Goal: Find specific page/section: Find specific page/section

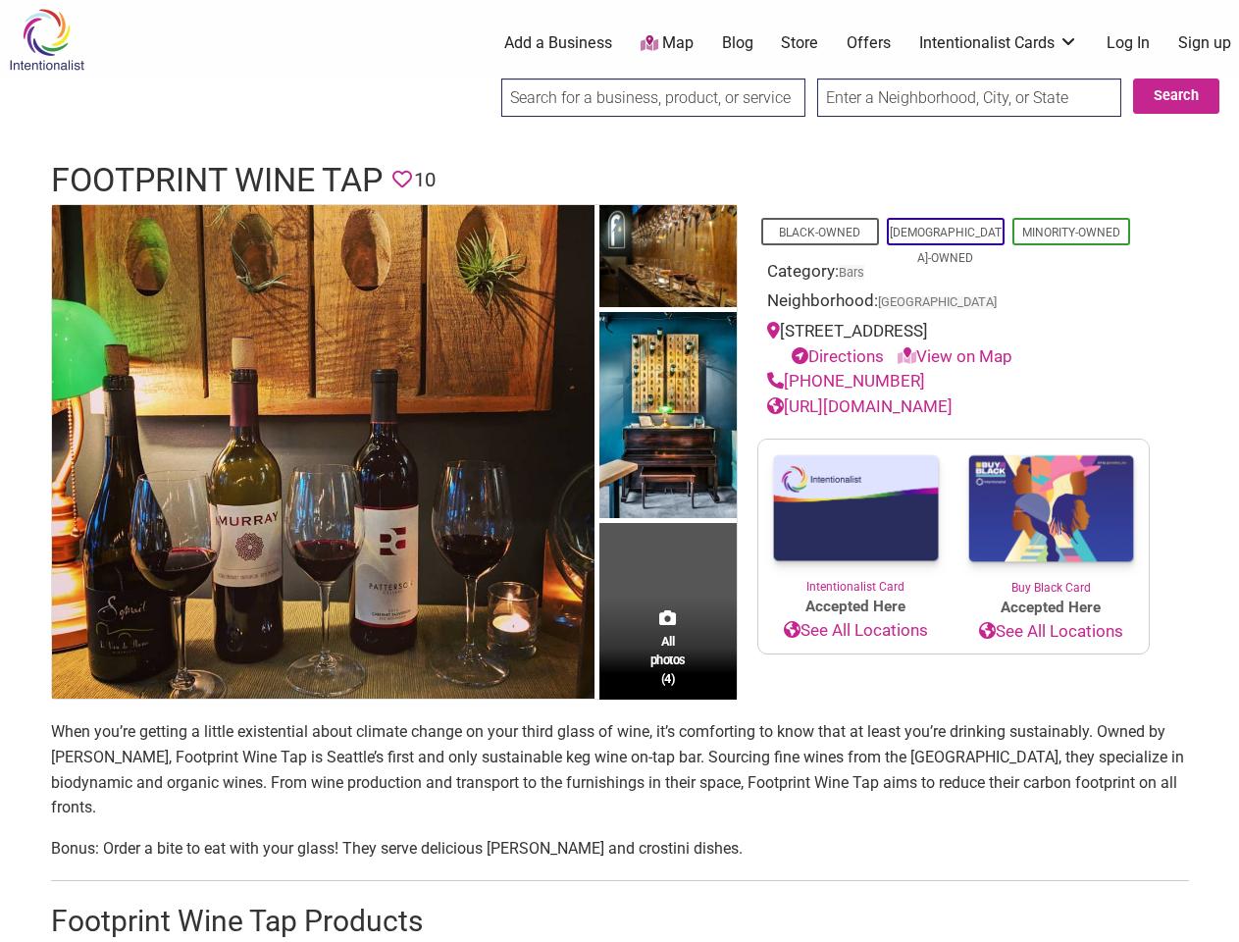
click at [619, 471] on img at bounding box center [667, 417] width 137 height 210
click at [0, 0] on img at bounding box center [0, 0] width 0 height 0
click at [0, 0] on div "Footprint Wine Tap Previous Next 1 2 3 4 ×" at bounding box center [0, 0] width 0 height 0
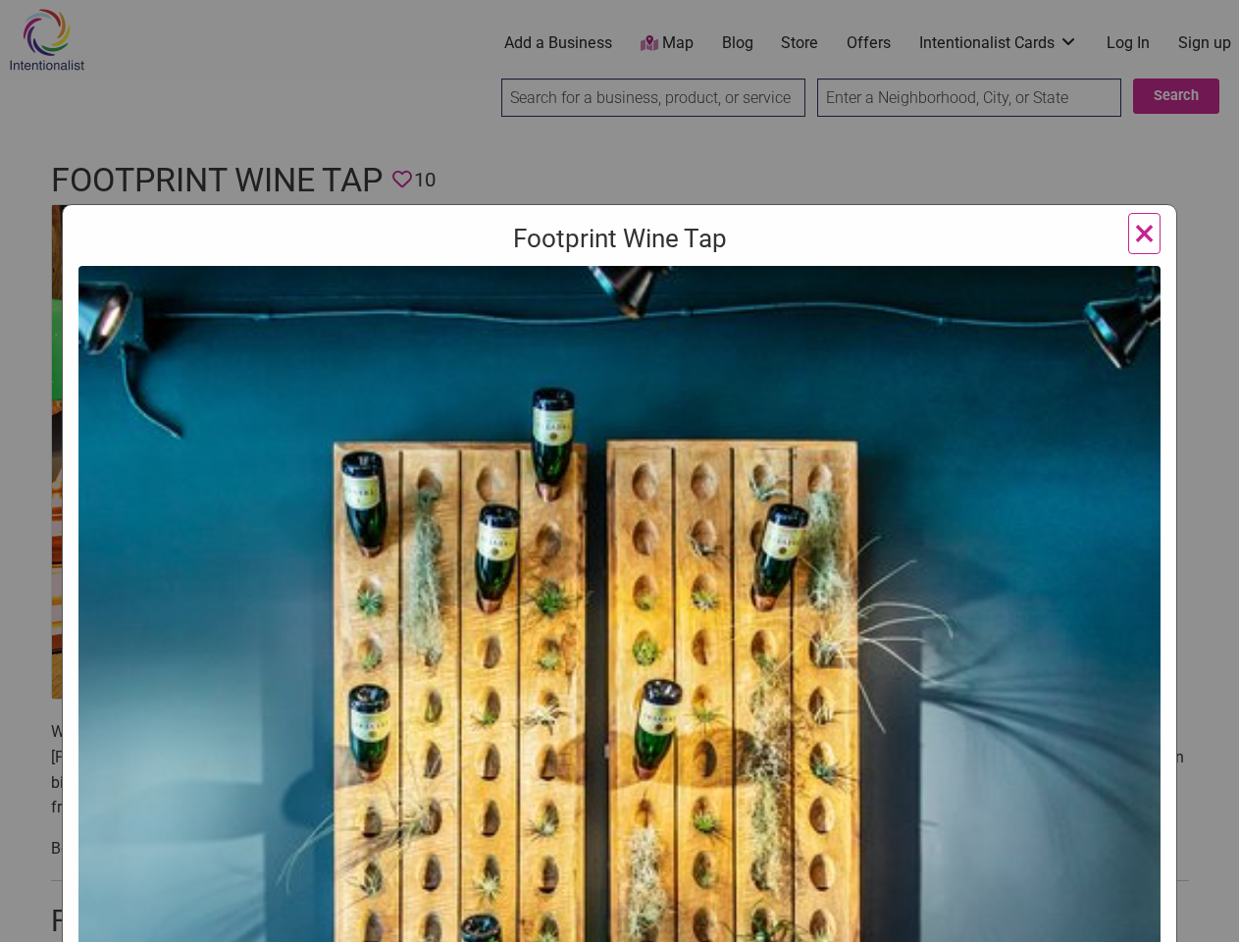
click at [1216, 919] on div "Footprint Wine Tap Previous Next 1 2 3 4 ×" at bounding box center [619, 471] width 1239 height 942
